Goal: Task Accomplishment & Management: Use online tool/utility

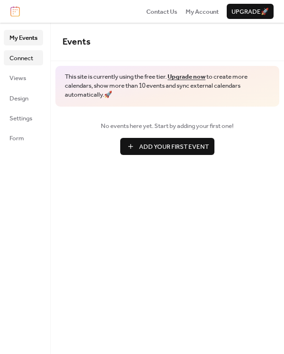
click at [29, 54] on span "Connect" at bounding box center [21, 58] width 24 height 9
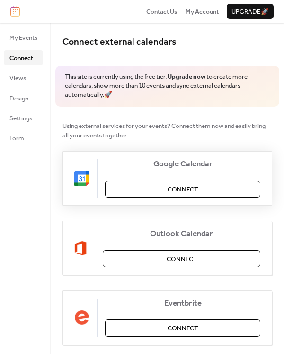
click at [160, 190] on button "Connect" at bounding box center [183, 189] width 156 height 17
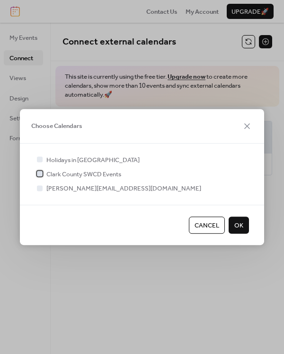
click at [50, 174] on span "Clark County SWCD Events" at bounding box center [83, 174] width 75 height 9
click at [234, 220] on button "OK" at bounding box center [239, 225] width 20 height 17
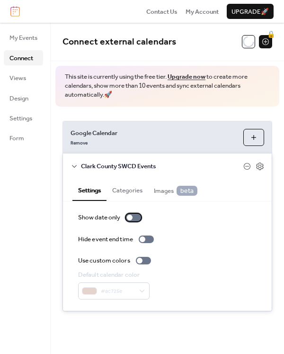
click at [131, 216] on div at bounding box center [130, 218] width 6 height 6
click at [131, 216] on div at bounding box center [133, 218] width 15 height 8
click at [142, 262] on div at bounding box center [140, 261] width 6 height 6
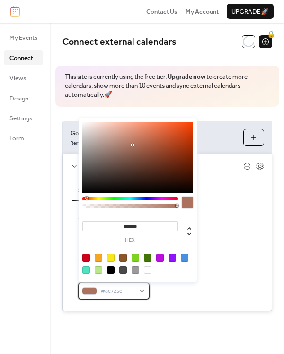
click at [127, 283] on div "#ac725e" at bounding box center [114, 291] width 72 height 17
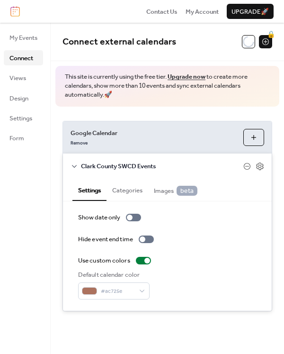
click at [217, 248] on div "Show date only Hide event end time Use custom colors Default calendar color #ac…" at bounding box center [167, 256] width 179 height 87
click at [134, 187] on button "Categories" at bounding box center [128, 189] width 42 height 21
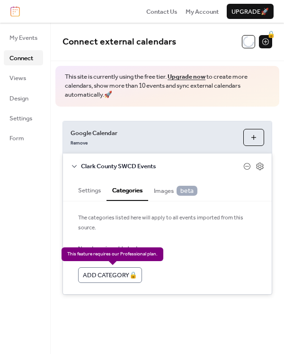
click at [113, 272] on div "Add Category 🔒" at bounding box center [110, 274] width 64 height 15
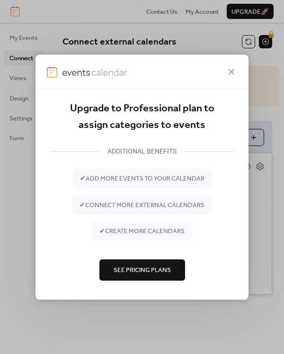
click at [148, 272] on span "See Pricing Plans" at bounding box center [142, 270] width 57 height 9
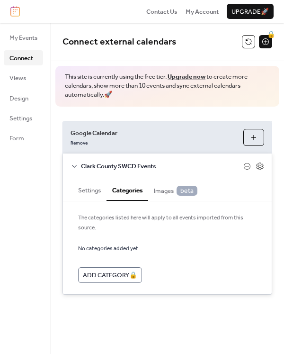
click at [94, 192] on button "Settings" at bounding box center [90, 189] width 34 height 21
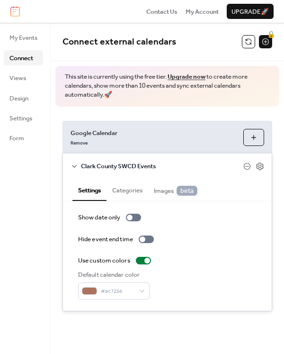
click at [172, 194] on span "Images beta" at bounding box center [176, 191] width 44 height 10
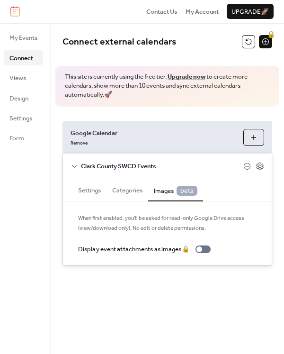
click at [88, 192] on button "Settings" at bounding box center [90, 189] width 34 height 21
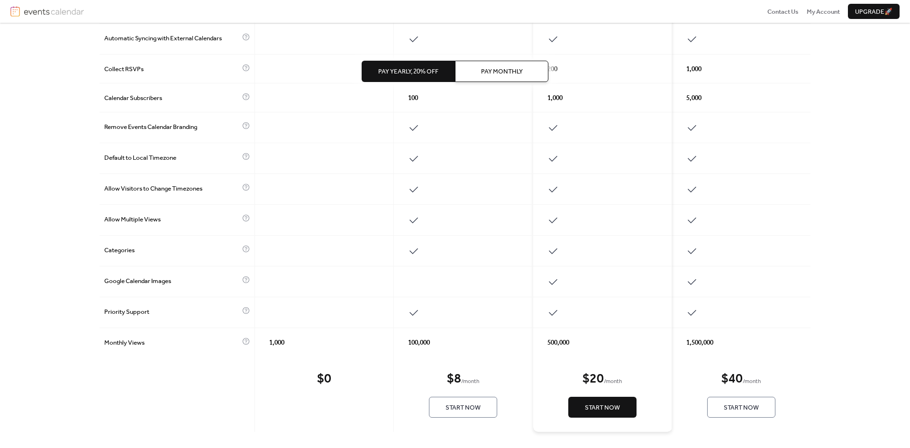
scroll to position [325, 0]
